Goal: Navigation & Orientation: Find specific page/section

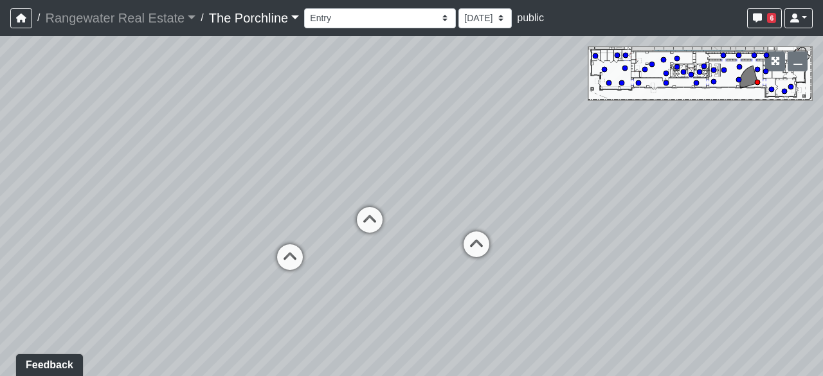
drag, startPoint x: 408, startPoint y: 203, endPoint x: 493, endPoint y: 178, distance: 88.9
click at [493, 178] on div "Loading... Seating Loading... Mailroom Entry Loading... Lounge Entry Loading...…" at bounding box center [411, 206] width 823 height 340
click at [373, 217] on icon at bounding box center [369, 226] width 39 height 39
drag, startPoint x: 325, startPoint y: 249, endPoint x: 596, endPoint y: 122, distance: 298.9
click at [596, 122] on div "Loading... Seating Loading... Mailroom Entry Loading... Lounge Entry Loading...…" at bounding box center [411, 206] width 823 height 340
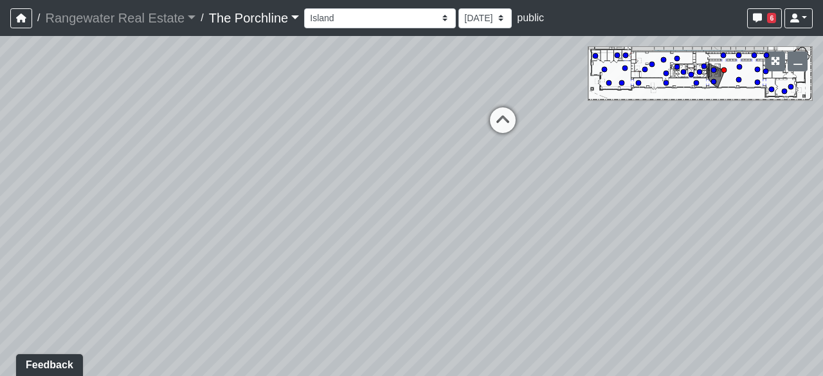
drag, startPoint x: 458, startPoint y: 209, endPoint x: 531, endPoint y: 243, distance: 80.3
click at [531, 243] on div "Loading... Seating Loading... Mailroom Entry Loading... Lounge Entry Loading...…" at bounding box center [411, 206] width 823 height 340
drag, startPoint x: 436, startPoint y: 239, endPoint x: 412, endPoint y: 235, distance: 24.7
click at [412, 235] on div "Loading... Seating Loading... Mailroom Entry Loading... Lounge Entry Loading...…" at bounding box center [411, 206] width 823 height 340
click at [495, 118] on icon at bounding box center [494, 121] width 39 height 39
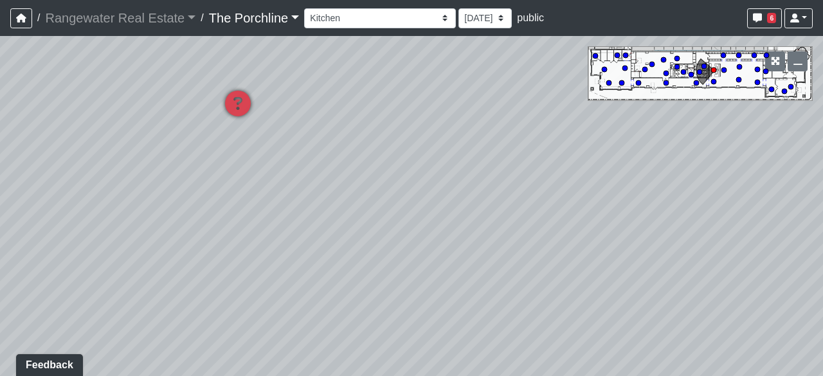
drag, startPoint x: 424, startPoint y: 184, endPoint x: 293, endPoint y: 243, distance: 143.3
click at [288, 246] on div "Loading... Seating Loading... Mailroom Entry Loading... Lounge Entry Loading...…" at bounding box center [411, 206] width 823 height 340
drag, startPoint x: 503, startPoint y: 204, endPoint x: 316, endPoint y: 157, distance: 192.5
click at [318, 158] on div "Loading... Seating Loading... Mailroom Entry Loading... Lounge Entry Loading...…" at bounding box center [411, 206] width 823 height 340
drag, startPoint x: 639, startPoint y: 213, endPoint x: 234, endPoint y: 146, distance: 410.0
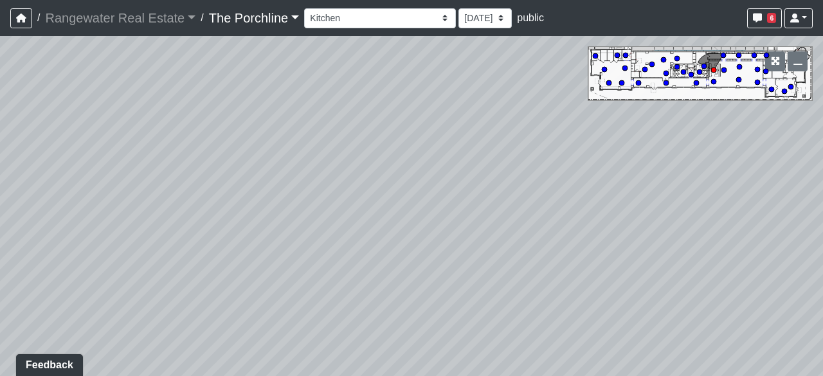
click at [233, 147] on div "Loading... Seating Loading... Mailroom Entry Loading... Lounge Entry Loading...…" at bounding box center [411, 206] width 823 height 340
drag, startPoint x: 572, startPoint y: 268, endPoint x: 161, endPoint y: 183, distance: 419.6
click at [161, 183] on div "Loading... Seating Loading... Mailroom Entry Loading... Lounge Entry Loading...…" at bounding box center [411, 206] width 823 height 340
drag, startPoint x: 577, startPoint y: 195, endPoint x: 347, endPoint y: 339, distance: 271.2
click at [347, 343] on div "Loading... Seating Loading... Mailroom Entry Loading... Lounge Entry Loading...…" at bounding box center [411, 206] width 823 height 340
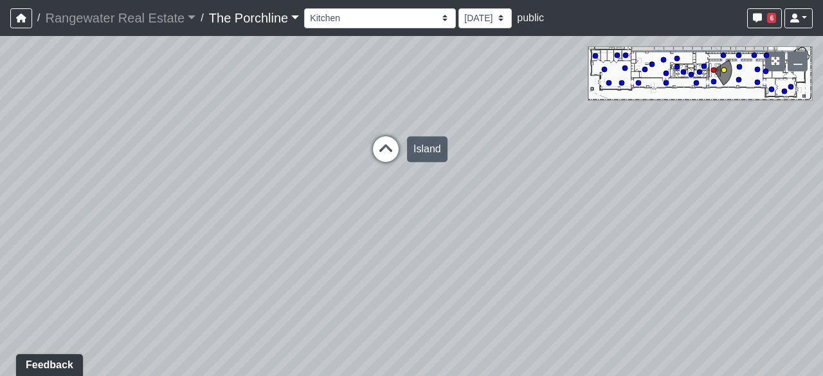
click at [387, 154] on icon at bounding box center [386, 155] width 39 height 39
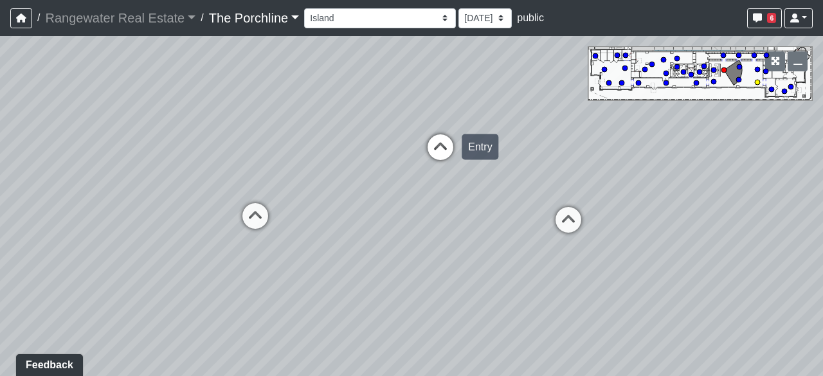
click at [444, 149] on icon at bounding box center [440, 153] width 39 height 39
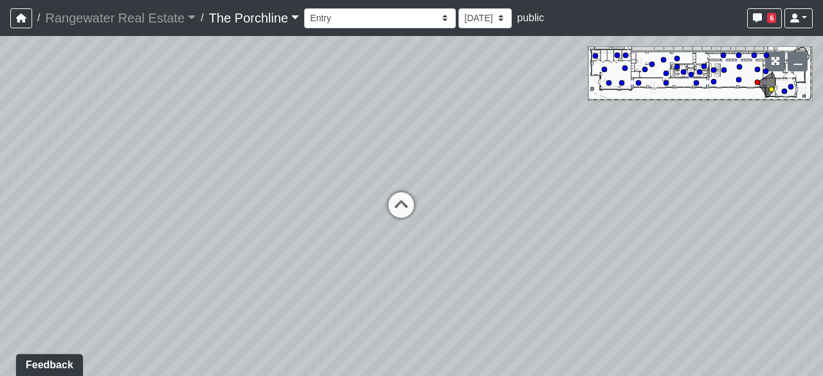
drag, startPoint x: 399, startPoint y: 190, endPoint x: 565, endPoint y: 168, distance: 167.3
click at [555, 168] on div "Loading... Seating Loading... Mailroom Entry Loading... Lounge Entry Loading...…" at bounding box center [411, 206] width 823 height 340
click at [603, 134] on div "Loading... Seating Loading... Mailroom Entry Loading... Lounge Entry Loading...…" at bounding box center [411, 206] width 823 height 340
drag, startPoint x: 428, startPoint y: 179, endPoint x: 535, endPoint y: 188, distance: 107.2
click at [535, 188] on div "Loading... Seating Loading... Mailroom Entry Loading... Lounge Entry Loading...…" at bounding box center [411, 206] width 823 height 340
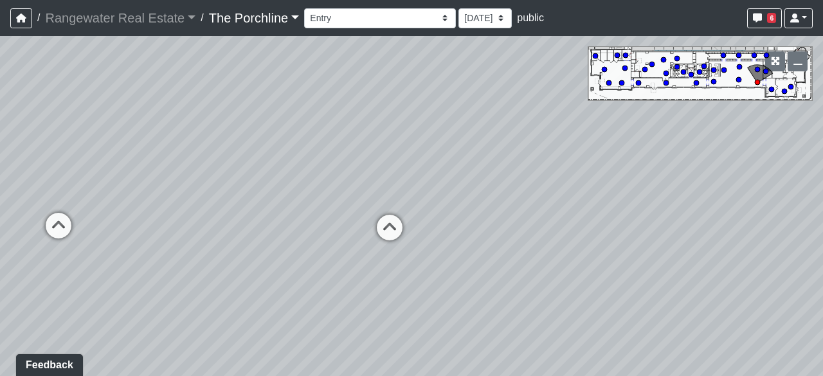
drag, startPoint x: 573, startPoint y: 194, endPoint x: 314, endPoint y: 197, distance: 259.2
click at [314, 197] on div "Loading... Seating Loading... Mailroom Entry Loading... Lounge Entry Loading...…" at bounding box center [411, 206] width 823 height 340
click at [394, 228] on icon at bounding box center [389, 234] width 39 height 39
drag, startPoint x: 676, startPoint y: 224, endPoint x: 521, endPoint y: 189, distance: 159.0
click at [527, 190] on div "Loading... Seating Loading... Mailroom Entry Loading... Lounge Entry Loading...…" at bounding box center [411, 206] width 823 height 340
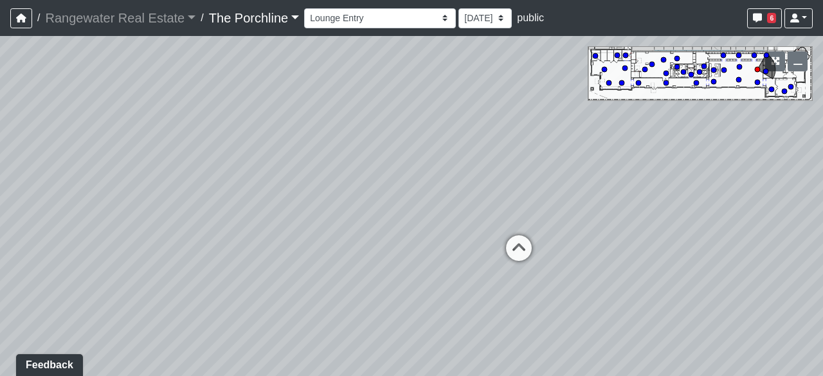
drag, startPoint x: 545, startPoint y: 194, endPoint x: 421, endPoint y: 275, distance: 148.2
click at [421, 275] on div "Loading... Seating Loading... Mailroom Entry Loading... Lounge Entry Loading...…" at bounding box center [411, 206] width 823 height 340
click at [504, 276] on icon at bounding box center [504, 277] width 39 height 39
drag, startPoint x: 451, startPoint y: 213, endPoint x: 624, endPoint y: 221, distance: 173.2
click at [624, 221] on div "Loading... Seating Loading... Mailroom Entry Loading... Lounge Entry Loading...…" at bounding box center [411, 206] width 823 height 340
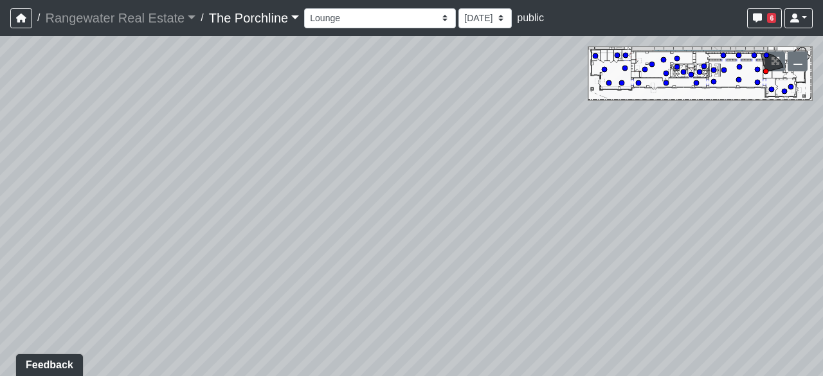
drag, startPoint x: 475, startPoint y: 228, endPoint x: 599, endPoint y: 230, distance: 124.8
click at [604, 229] on div "Loading... Seating Loading... Mailroom Entry Loading... Lounge Entry Loading...…" at bounding box center [411, 206] width 823 height 340
drag, startPoint x: 377, startPoint y: 172, endPoint x: 545, endPoint y: 190, distance: 169.4
click at [549, 191] on div "Loading... Seating Loading... Mailroom Entry Loading... Lounge Entry Loading...…" at bounding box center [411, 206] width 823 height 340
drag, startPoint x: 686, startPoint y: 278, endPoint x: 361, endPoint y: 232, distance: 327.9
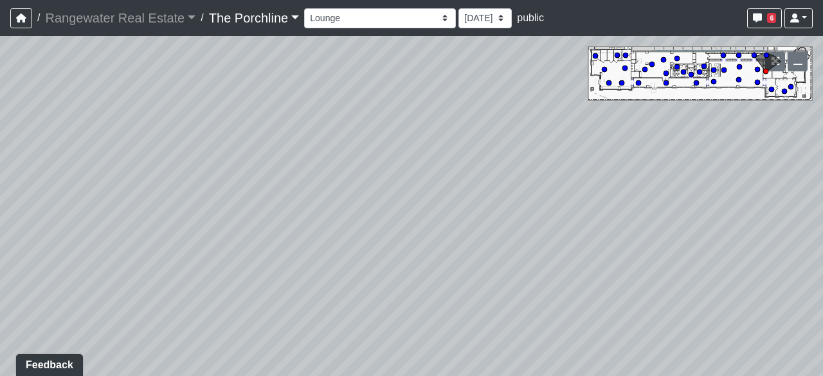
click at [388, 235] on div "Loading... Seating Loading... Mailroom Entry Loading... Lounge Entry Loading...…" at bounding box center [411, 206] width 823 height 340
drag, startPoint x: 493, startPoint y: 213, endPoint x: 385, endPoint y: 334, distance: 162.6
click at [378, 338] on div "Loading... Seating Loading... Mailroom Entry Loading... Lounge Entry Loading...…" at bounding box center [411, 206] width 823 height 340
drag, startPoint x: 498, startPoint y: 255, endPoint x: 248, endPoint y: 200, distance: 255.4
click at [248, 200] on div "Loading... Seating Loading... Mailroom Entry Loading... Lounge Entry Loading...…" at bounding box center [411, 206] width 823 height 340
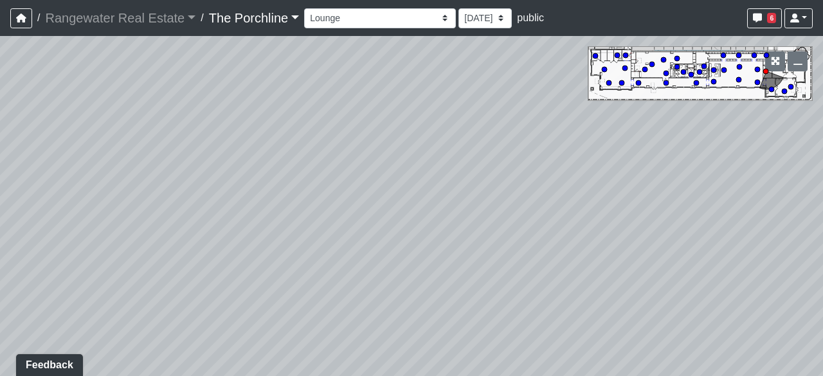
drag, startPoint x: 625, startPoint y: 244, endPoint x: 469, endPoint y: 221, distance: 157.2
click at [487, 224] on div "Loading... Seating Loading... Mailroom Entry Loading... Lounge Entry Loading...…" at bounding box center [411, 206] width 823 height 340
drag, startPoint x: 610, startPoint y: 266, endPoint x: 356, endPoint y: 246, distance: 254.8
click at [356, 246] on div "Loading... Seating Loading... Mailroom Entry Loading... Lounge Entry Loading...…" at bounding box center [411, 206] width 823 height 340
click at [513, 212] on icon at bounding box center [505, 217] width 39 height 39
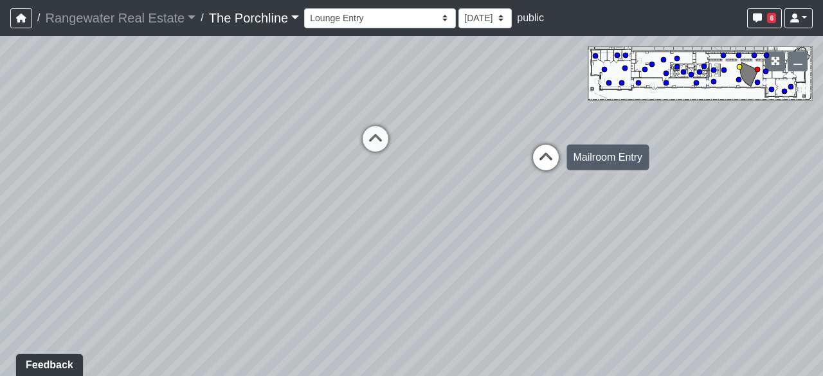
click at [549, 161] on icon at bounding box center [546, 164] width 39 height 39
select select "kjFmjChRYKYaGaiEfbLT2g"
